Goal: Task Accomplishment & Management: Manage account settings

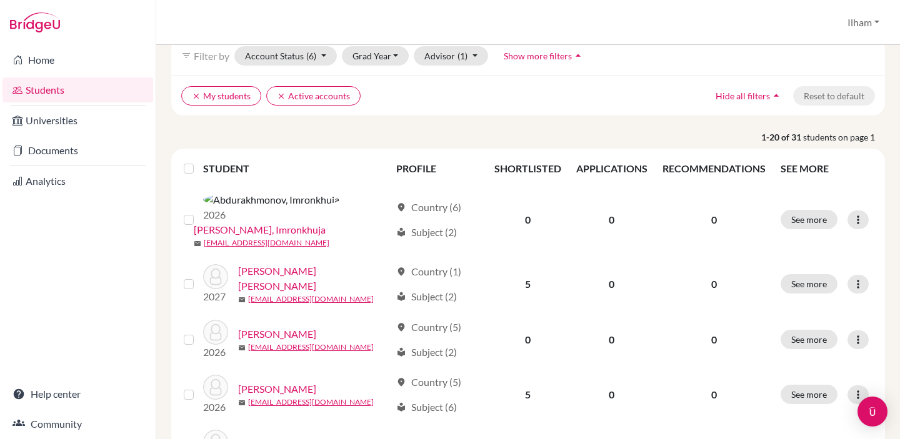
scroll to position [68, 0]
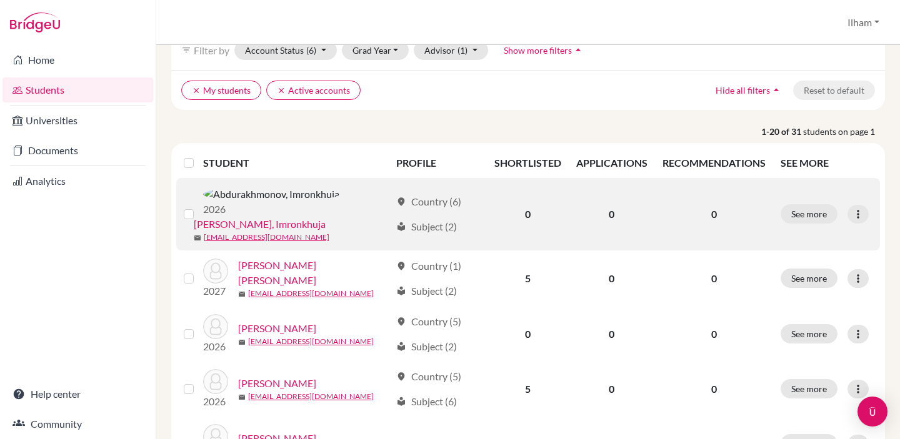
click at [325, 217] on link "[PERSON_NAME], Imronkhuja" at bounding box center [260, 224] width 132 height 15
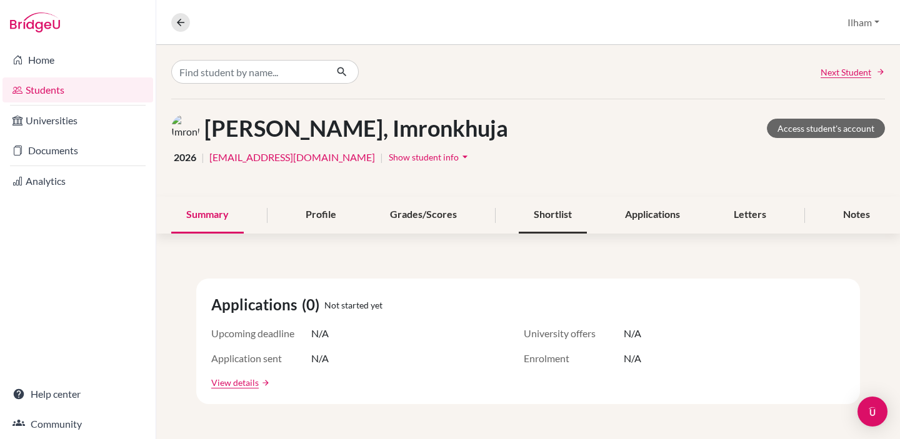
click at [560, 216] on div "Shortlist" at bounding box center [552, 215] width 68 height 37
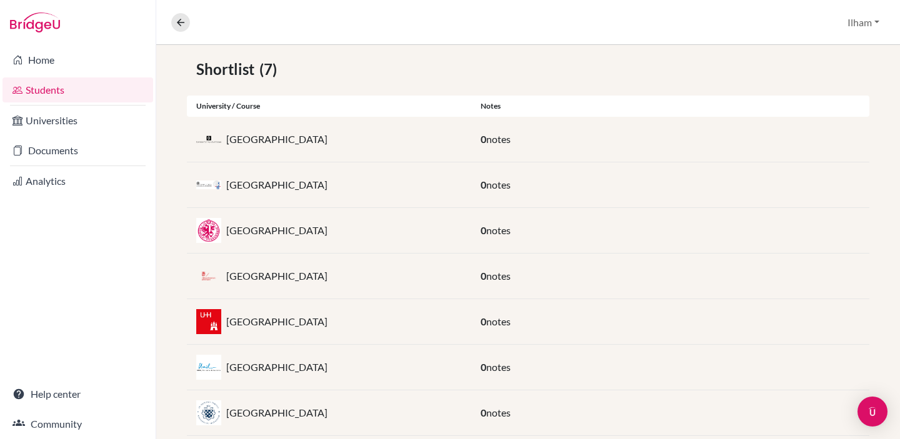
scroll to position [247, 0]
